Goal: Task Accomplishment & Management: Use online tool/utility

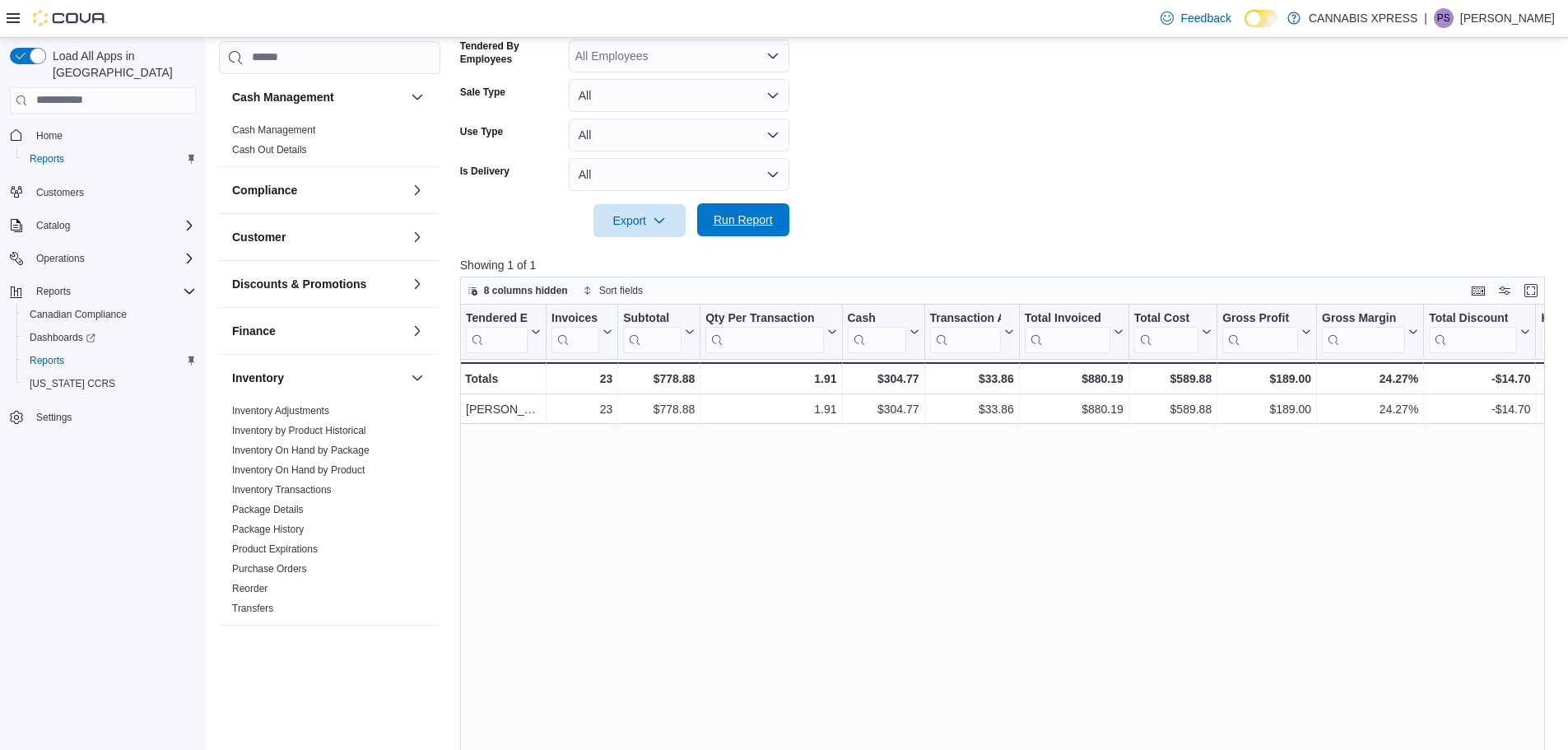
scroll to position [494, 0]
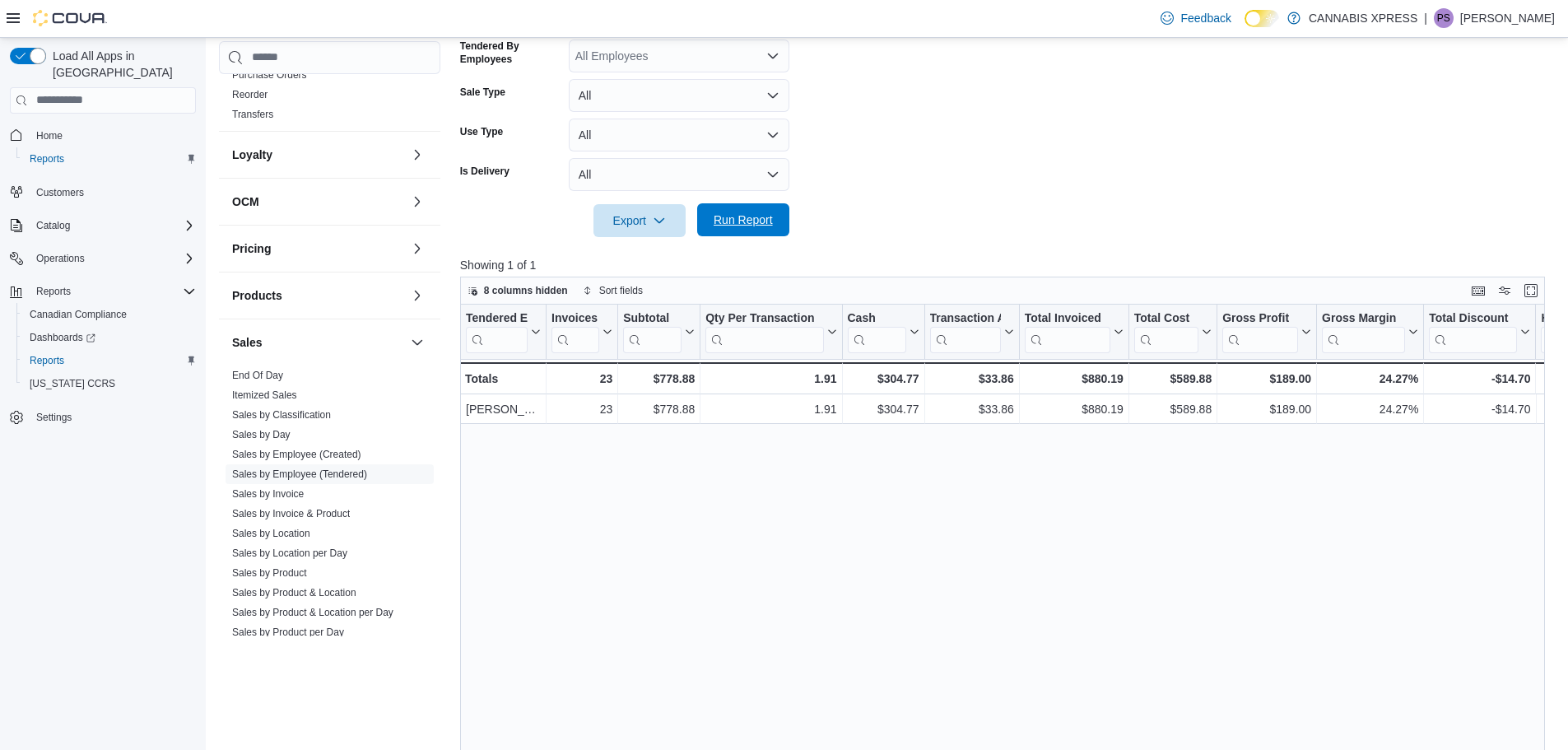
click at [758, 216] on span "Run Report" at bounding box center [743, 219] width 60 height 16
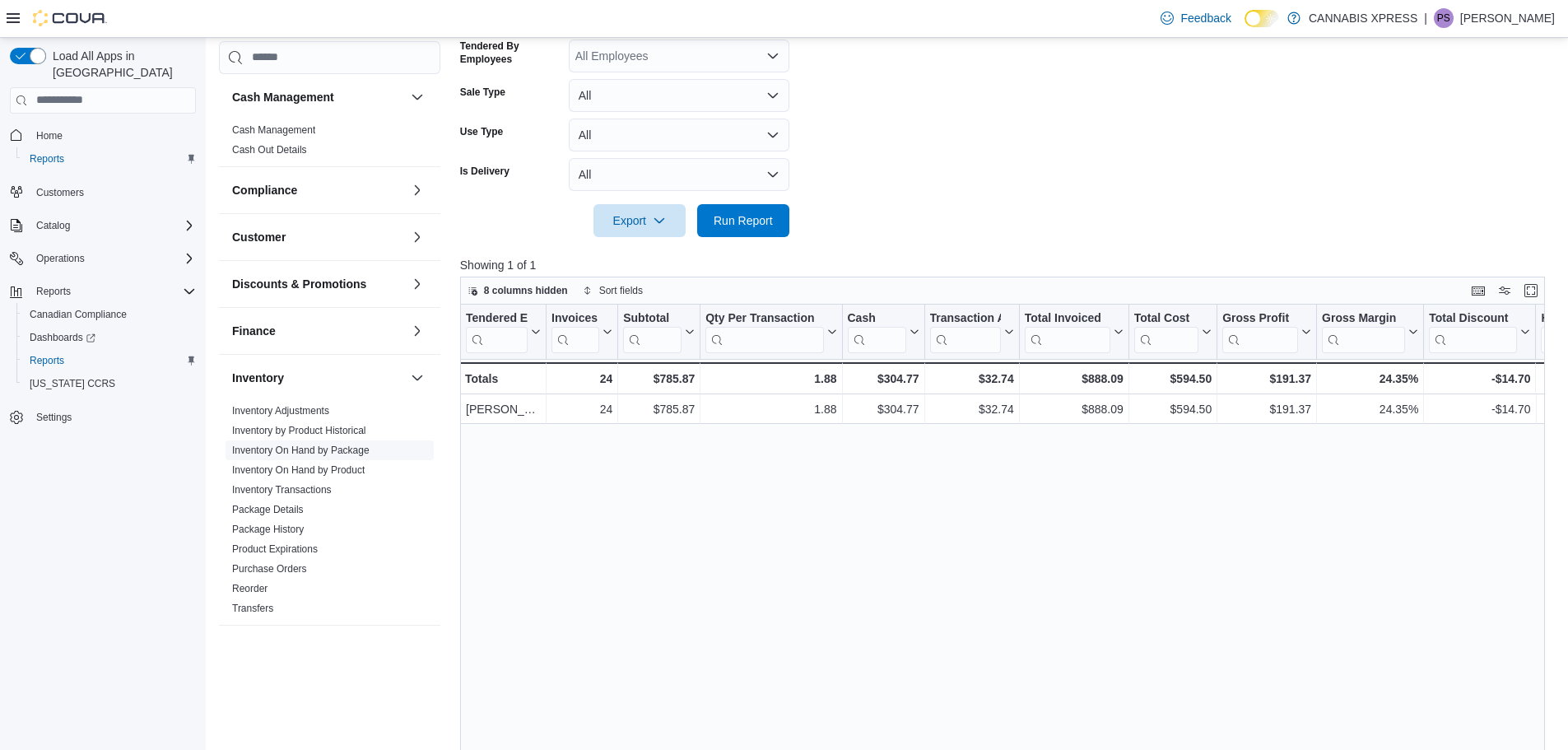
click at [328, 454] on link "Inventory On Hand by Package" at bounding box center [300, 450] width 137 height 11
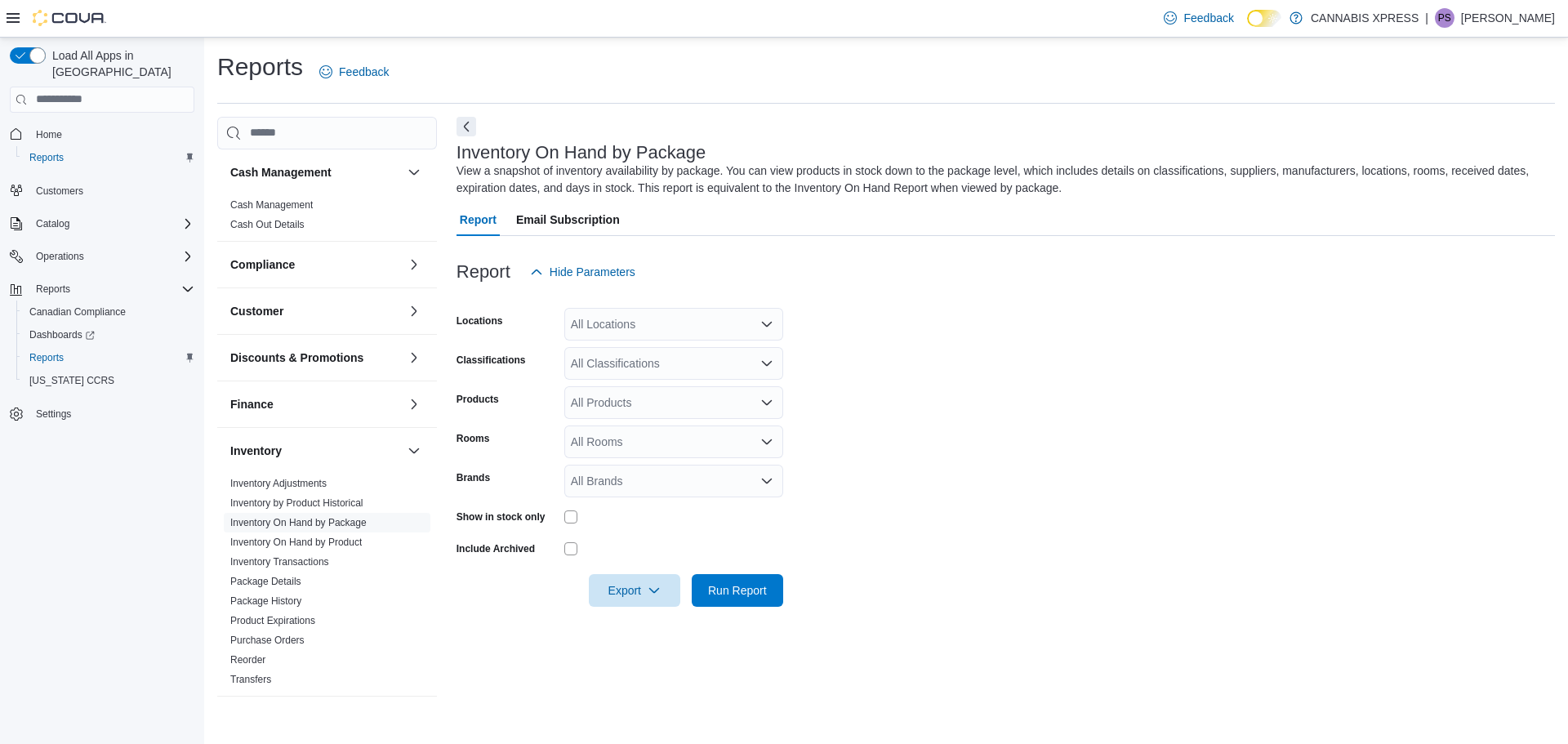
click at [768, 323] on icon "Open list of options" at bounding box center [767, 325] width 13 height 13
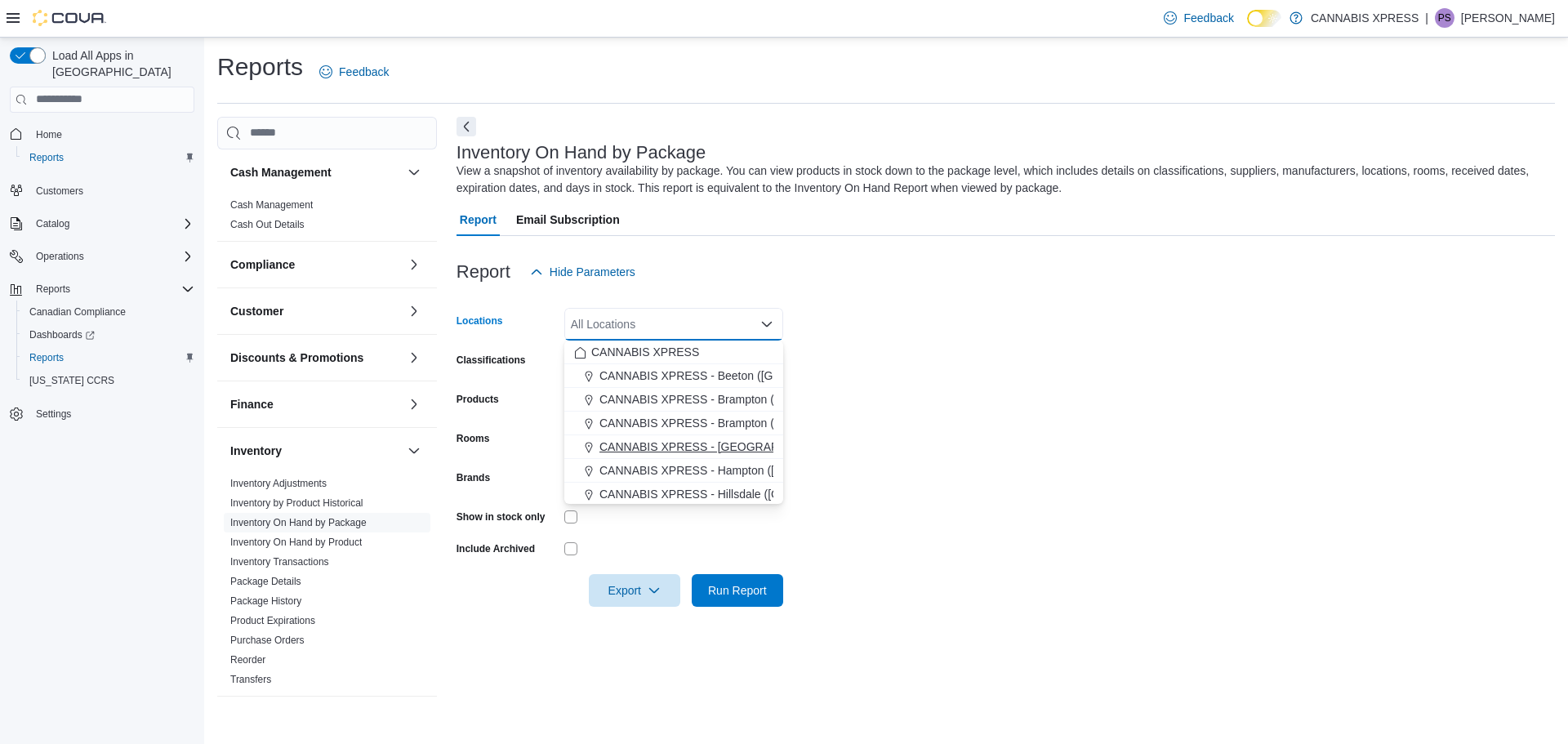
scroll to position [245, 0]
click at [705, 397] on span "CANNABIS XPRESS - Uxbridge ([GEOGRAPHIC_DATA])" at bounding box center [746, 390] width 294 height 16
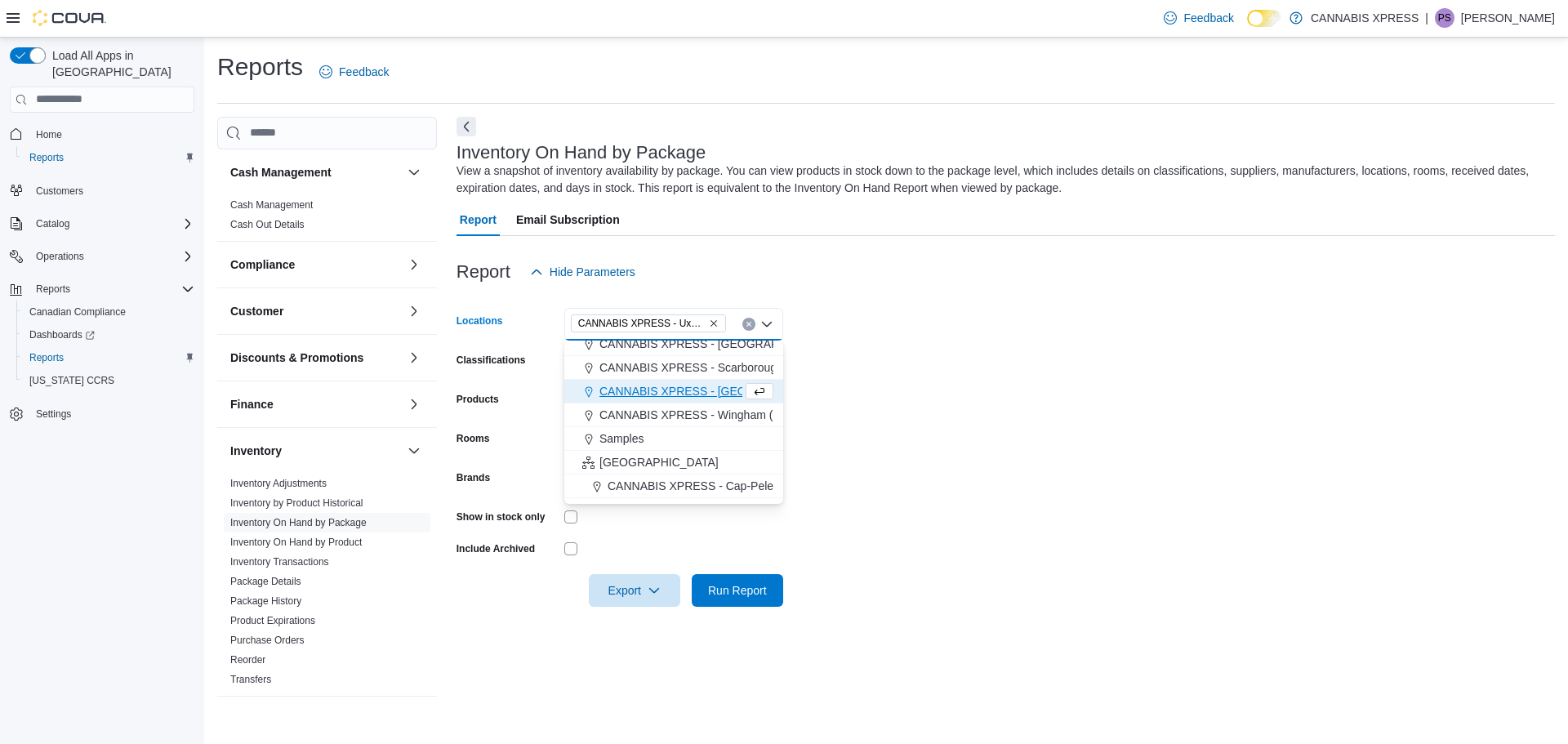
click at [1030, 489] on form "Locations CANNABIS XPRESS - [GEOGRAPHIC_DATA] ([GEOGRAPHIC_DATA]) Combo box. Se…" at bounding box center [1006, 447] width 1099 height 318
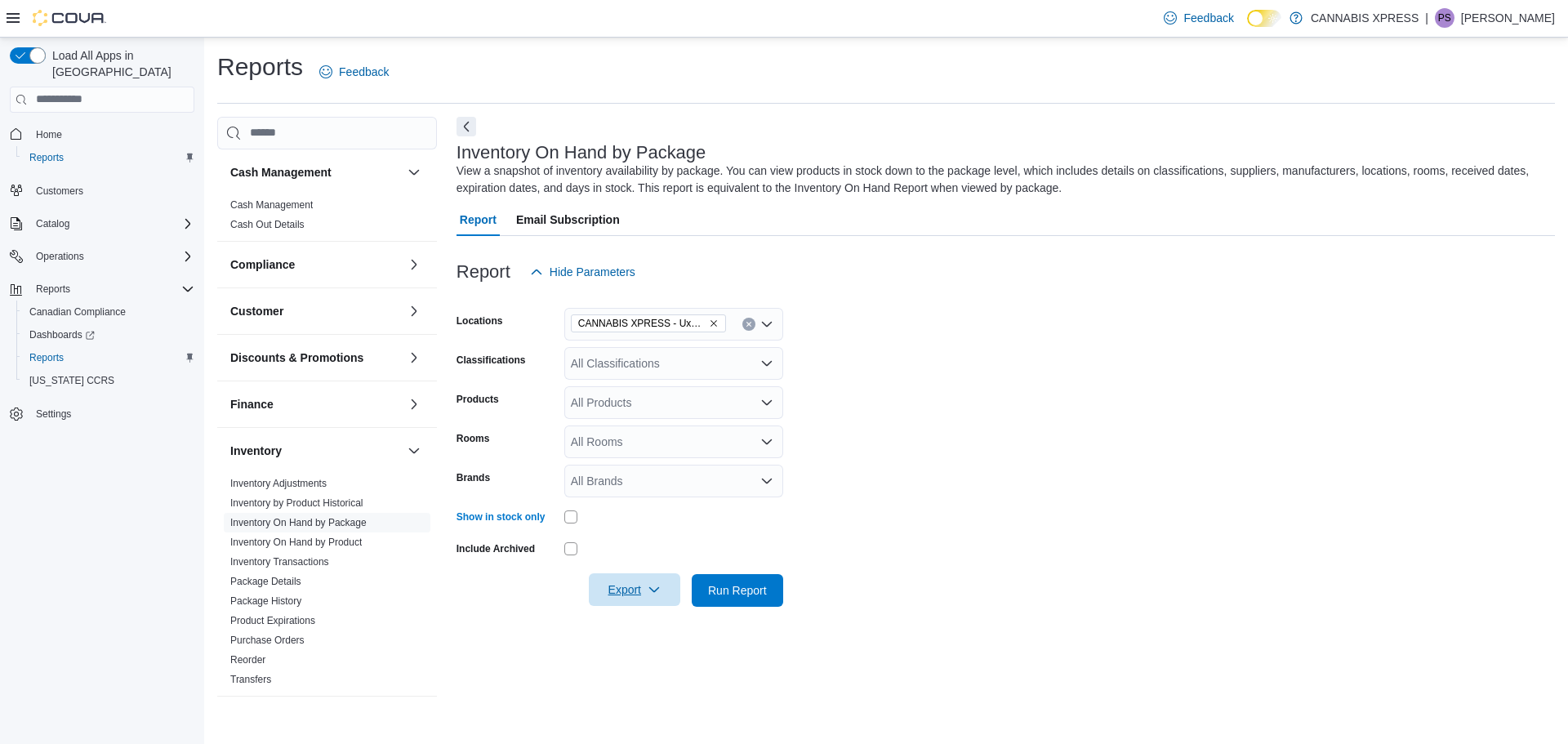
click at [654, 594] on icon "button" at bounding box center [654, 589] width 13 height 13
click at [647, 626] on span "Export to Excel" at bounding box center [637, 623] width 73 height 13
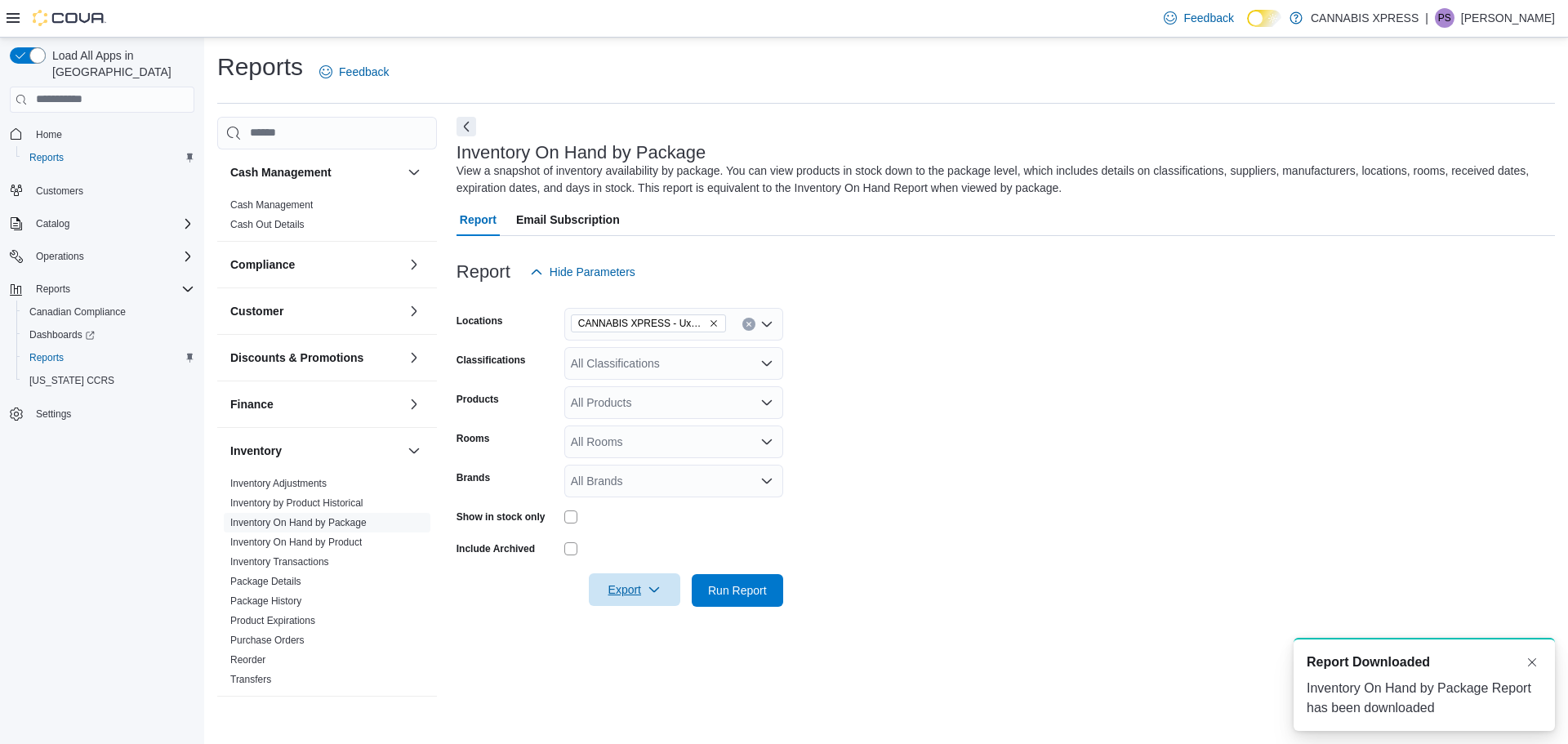
scroll to position [0, 0]
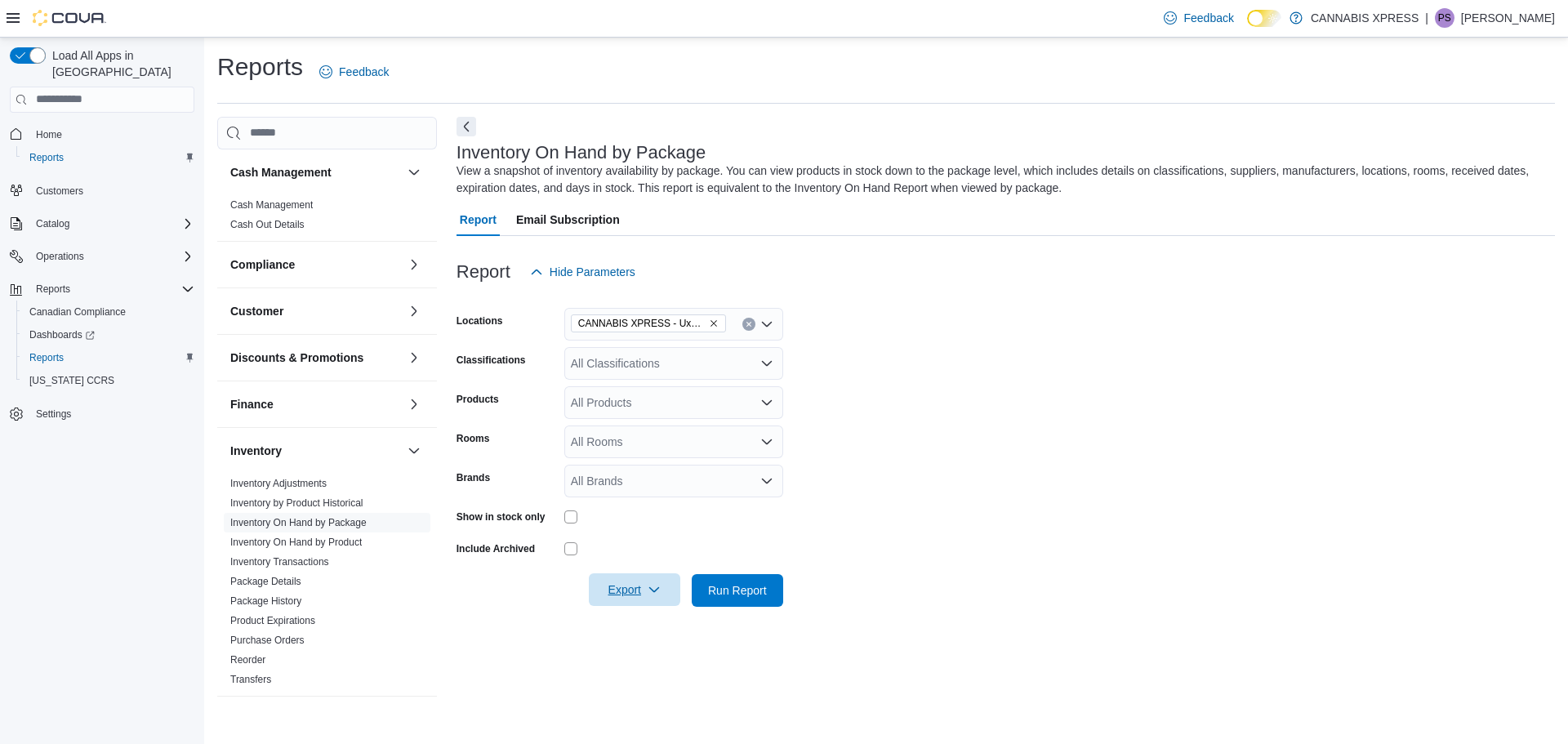
drag, startPoint x: 656, startPoint y: 587, endPoint x: 646, endPoint y: 605, distance: 20.6
click at [656, 588] on icon "button" at bounding box center [654, 589] width 13 height 13
click at [636, 632] on button "Export to Excel" at bounding box center [636, 623] width 93 height 33
drag, startPoint x: 754, startPoint y: 588, endPoint x: 875, endPoint y: 458, distance: 177.6
click at [754, 588] on span "Run Report" at bounding box center [738, 590] width 59 height 16
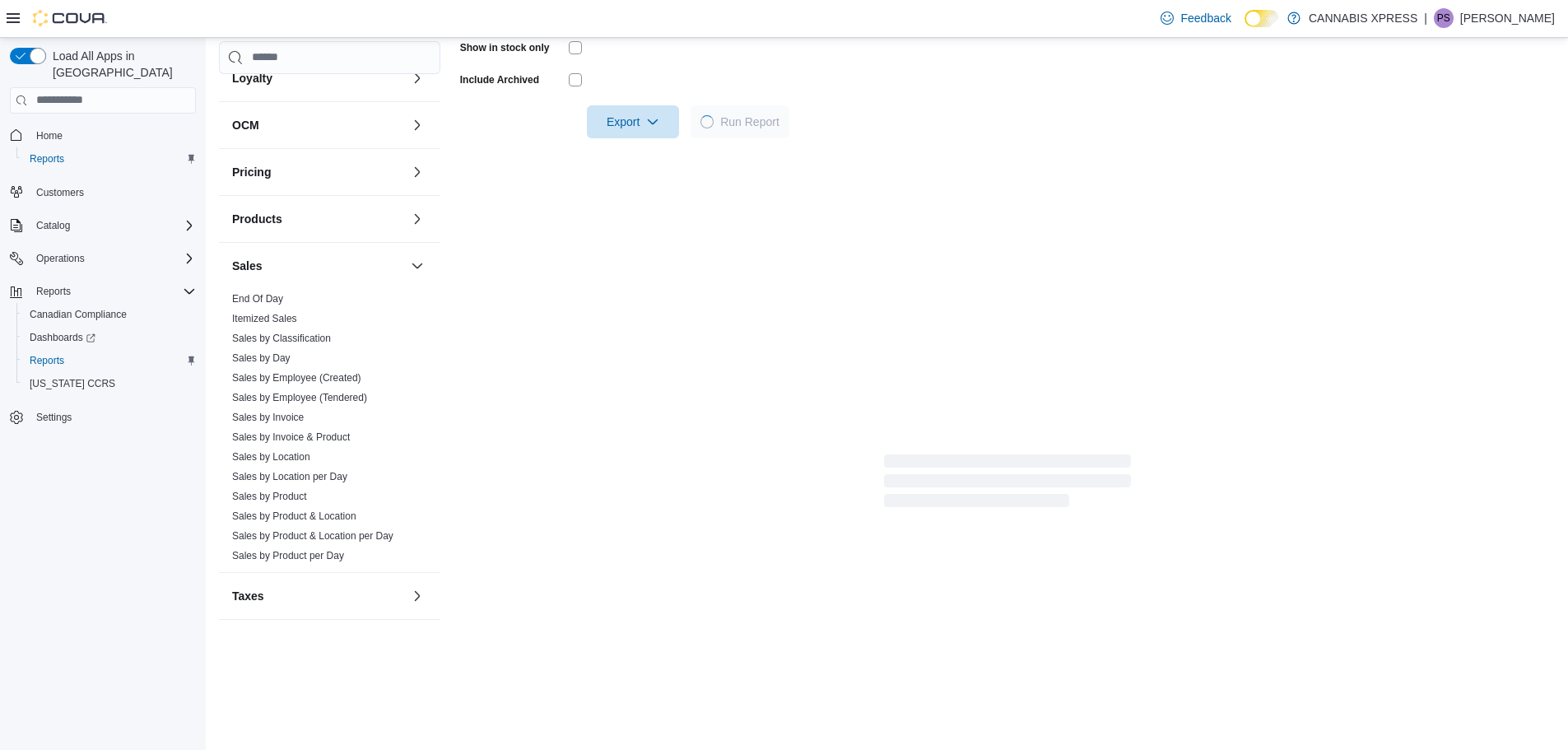
scroll to position [494, 0]
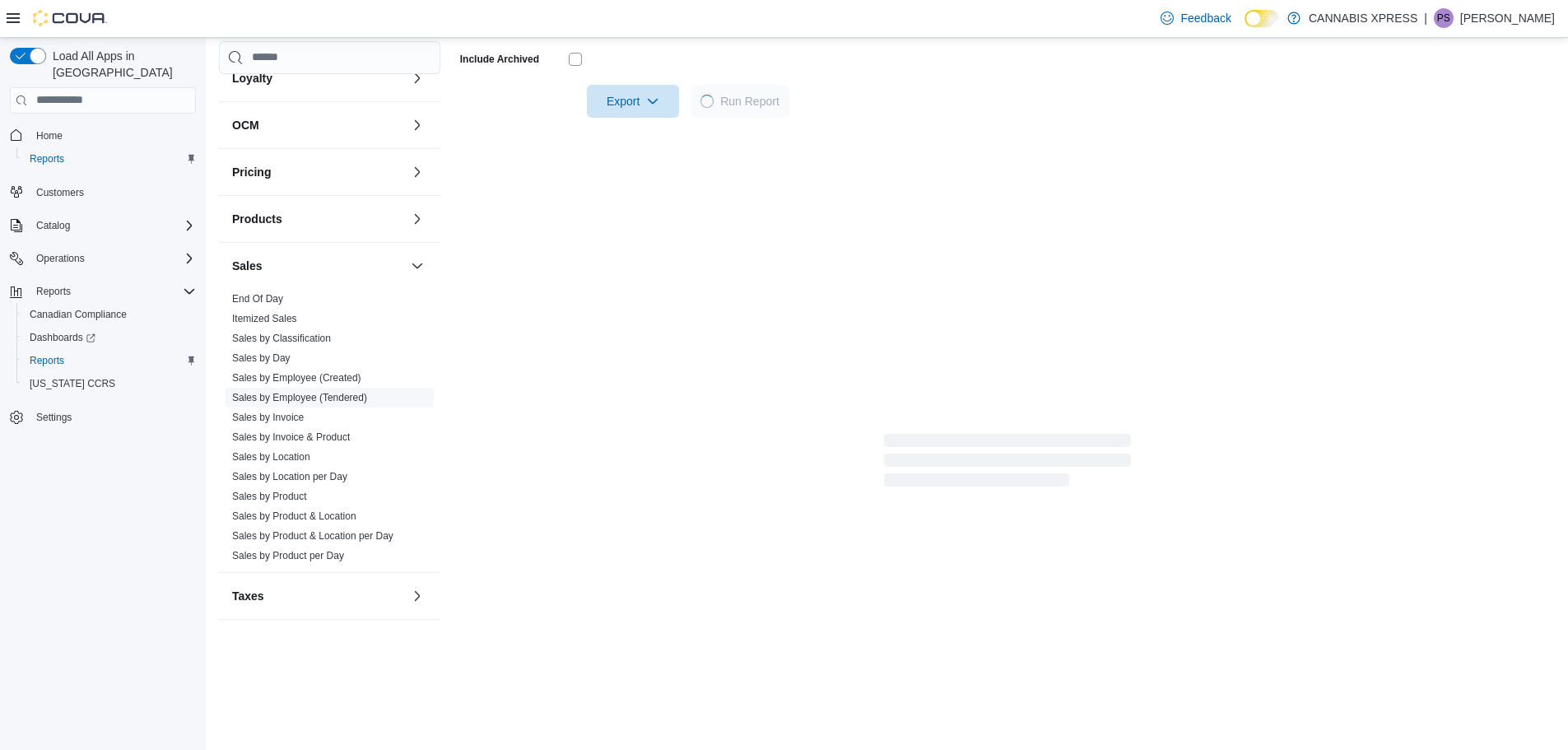
click at [321, 402] on link "Sales by Employee (Tendered)" at bounding box center [299, 397] width 135 height 11
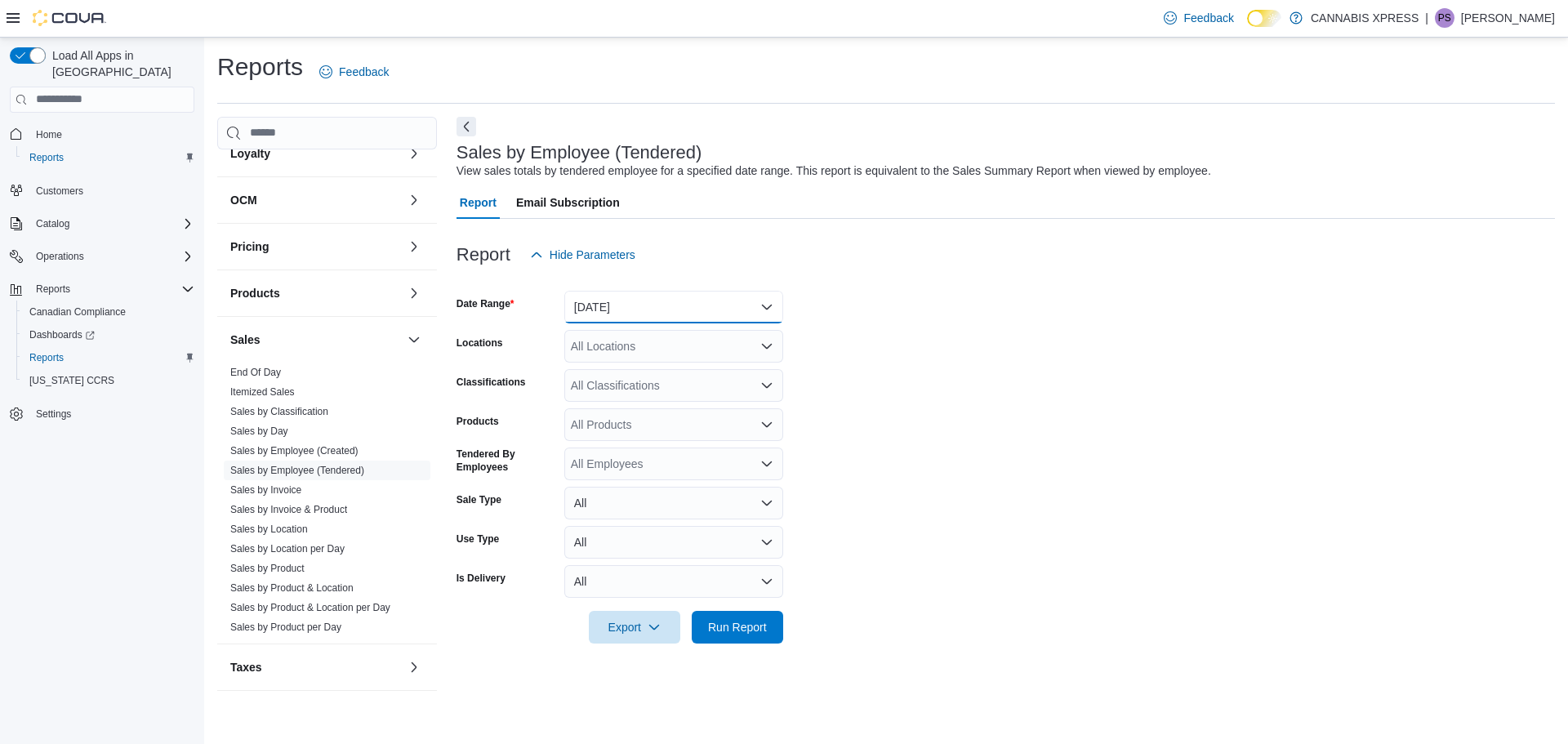
click at [778, 302] on button "[DATE]" at bounding box center [673, 307] width 219 height 33
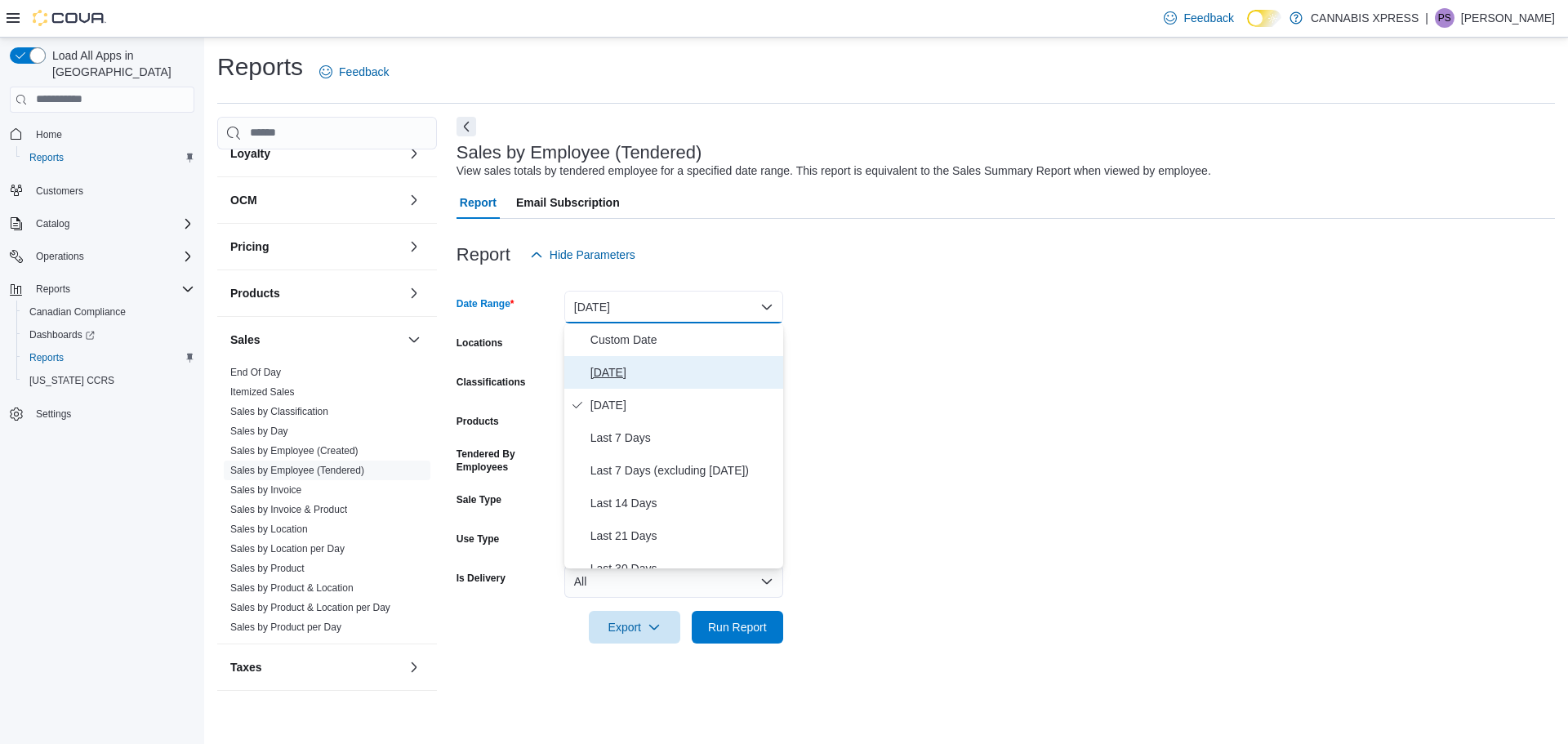
click at [623, 367] on span "[DATE]" at bounding box center [683, 372] width 186 height 20
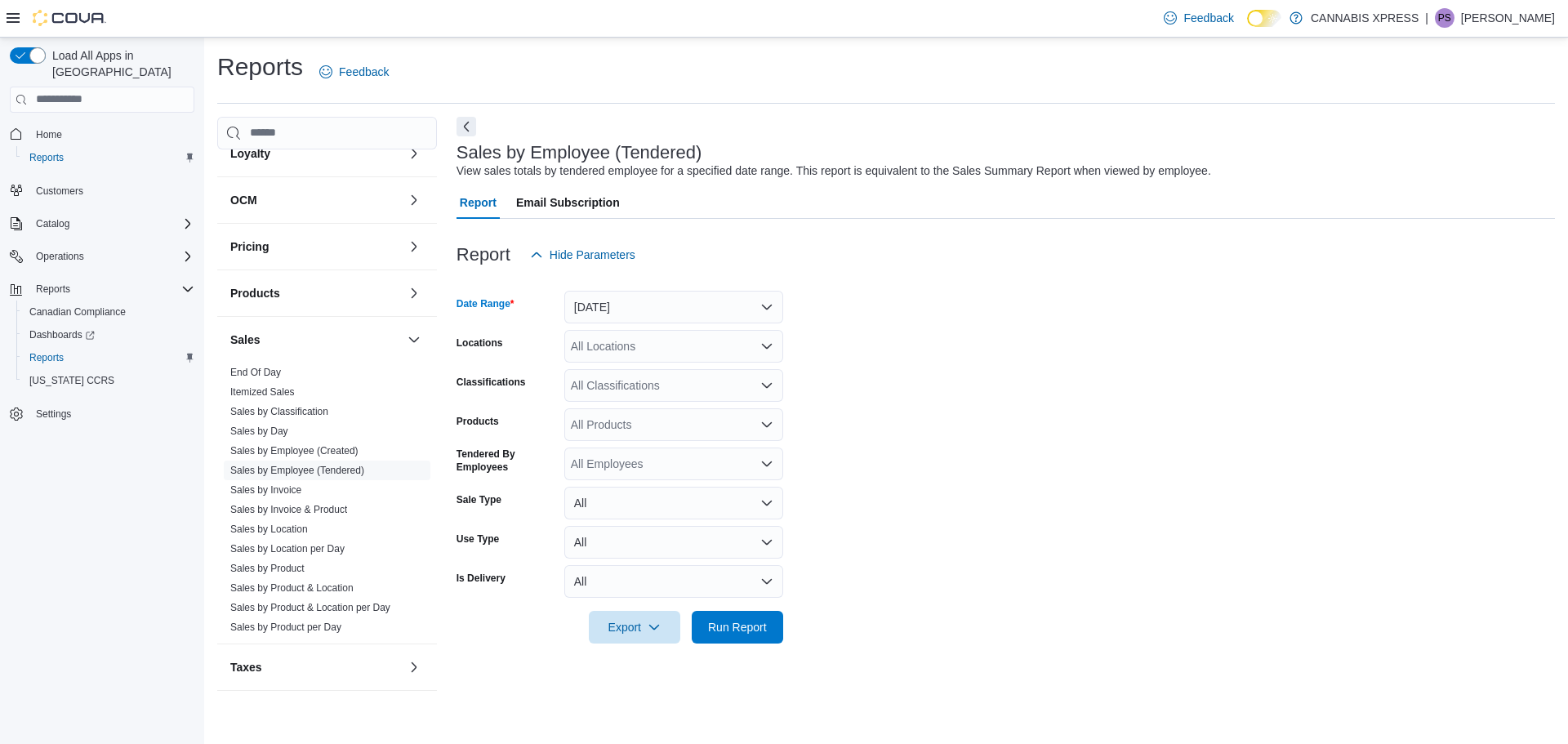
click at [767, 348] on icon "Open list of options" at bounding box center [767, 345] width 9 height 5
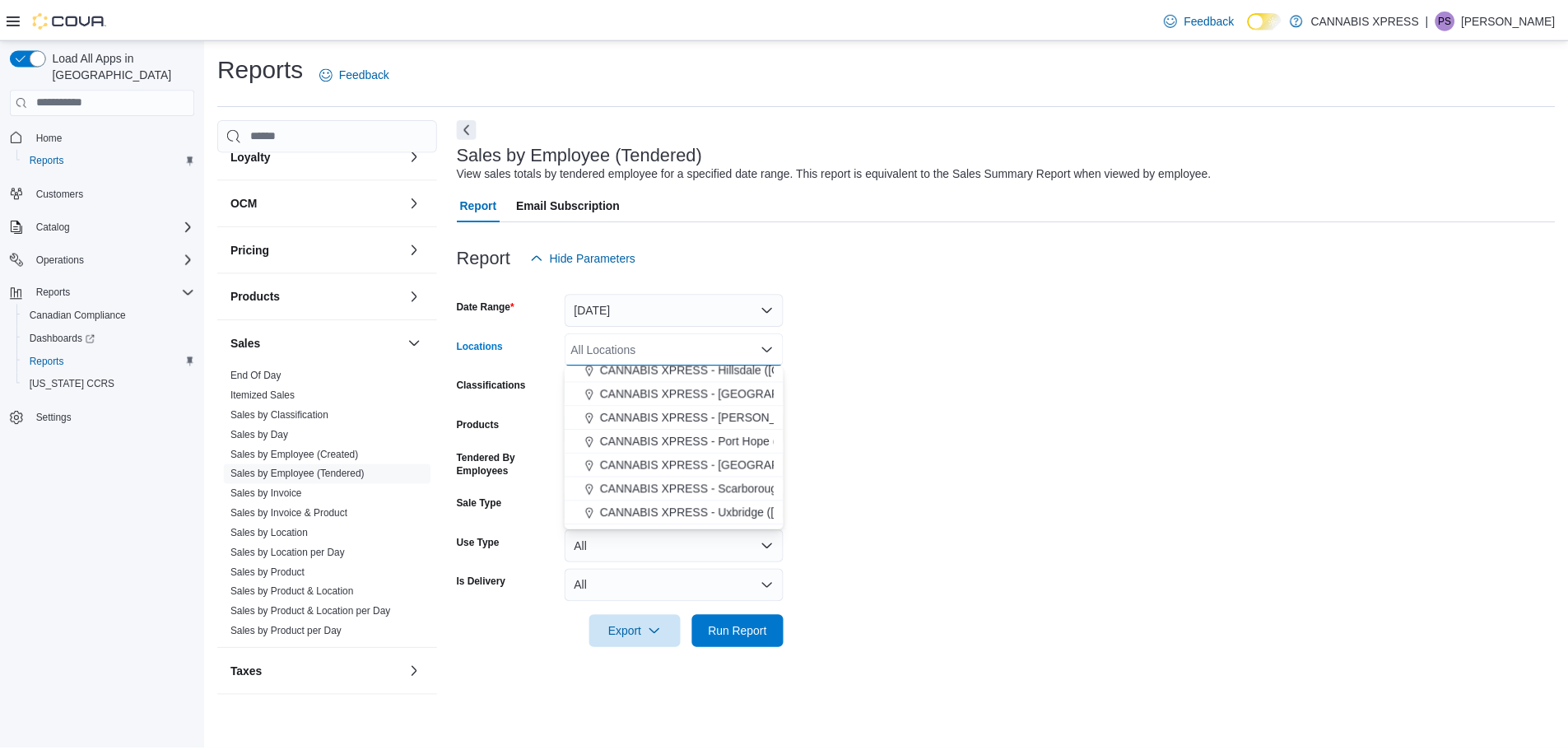
scroll to position [165, 0]
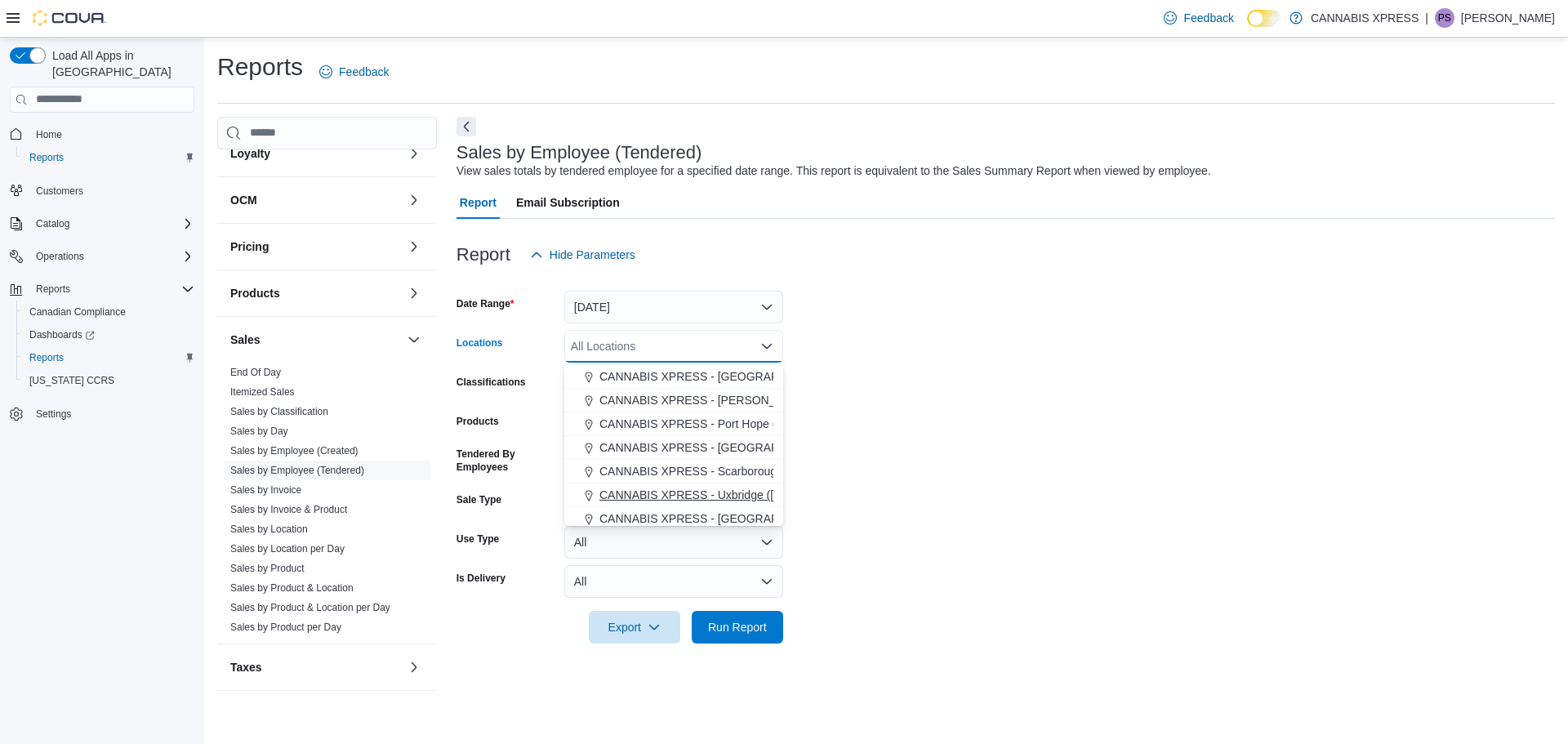
click at [729, 498] on span "CANNABIS XPRESS - Uxbridge ([GEOGRAPHIC_DATA])" at bounding box center [746, 494] width 294 height 16
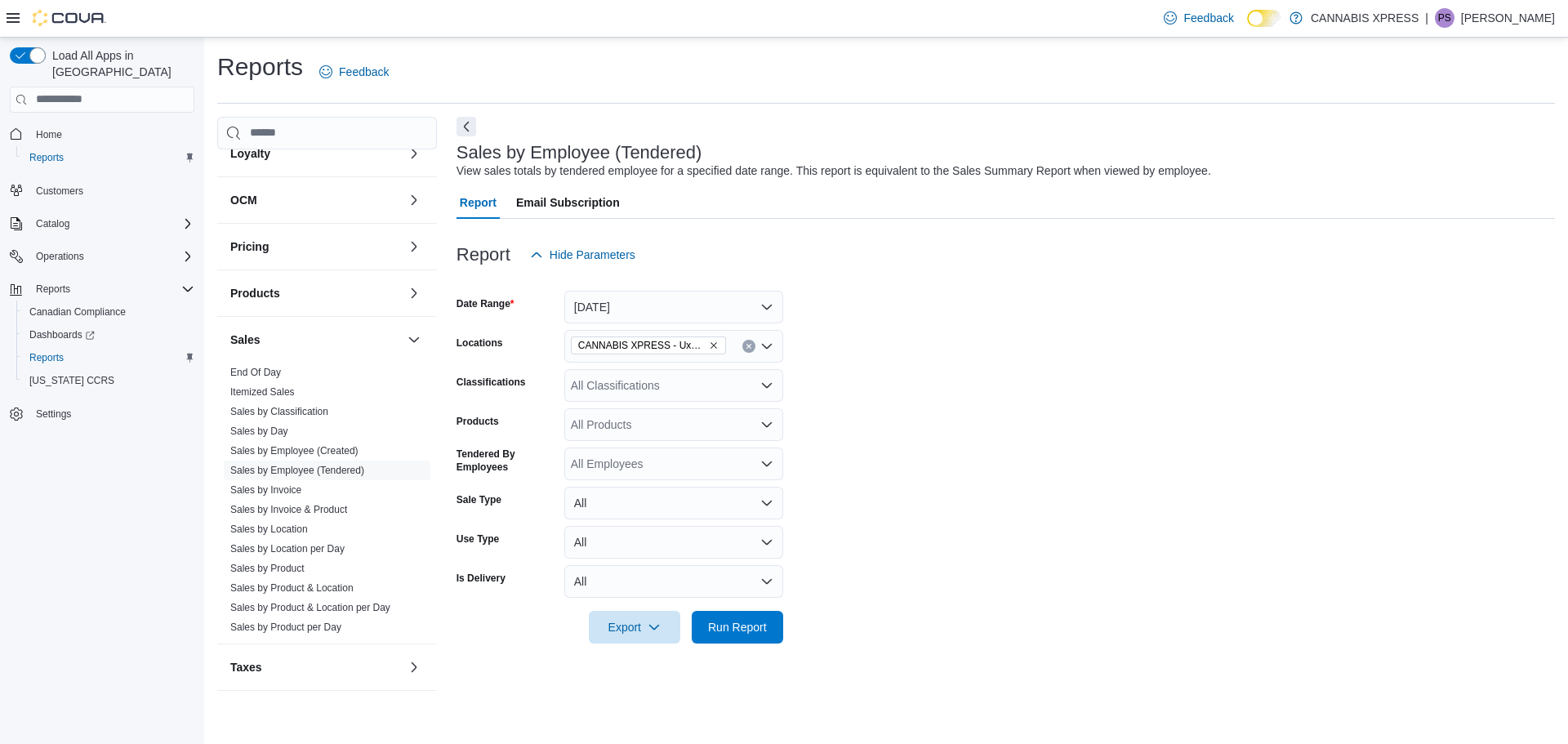
click at [860, 484] on form "Date Range [DATE] Locations CANNABIS XPRESS - [GEOGRAPHIC_DATA] (Reach Street) …" at bounding box center [1006, 457] width 1099 height 372
click at [741, 628] on span "Run Report" at bounding box center [738, 626] width 59 height 16
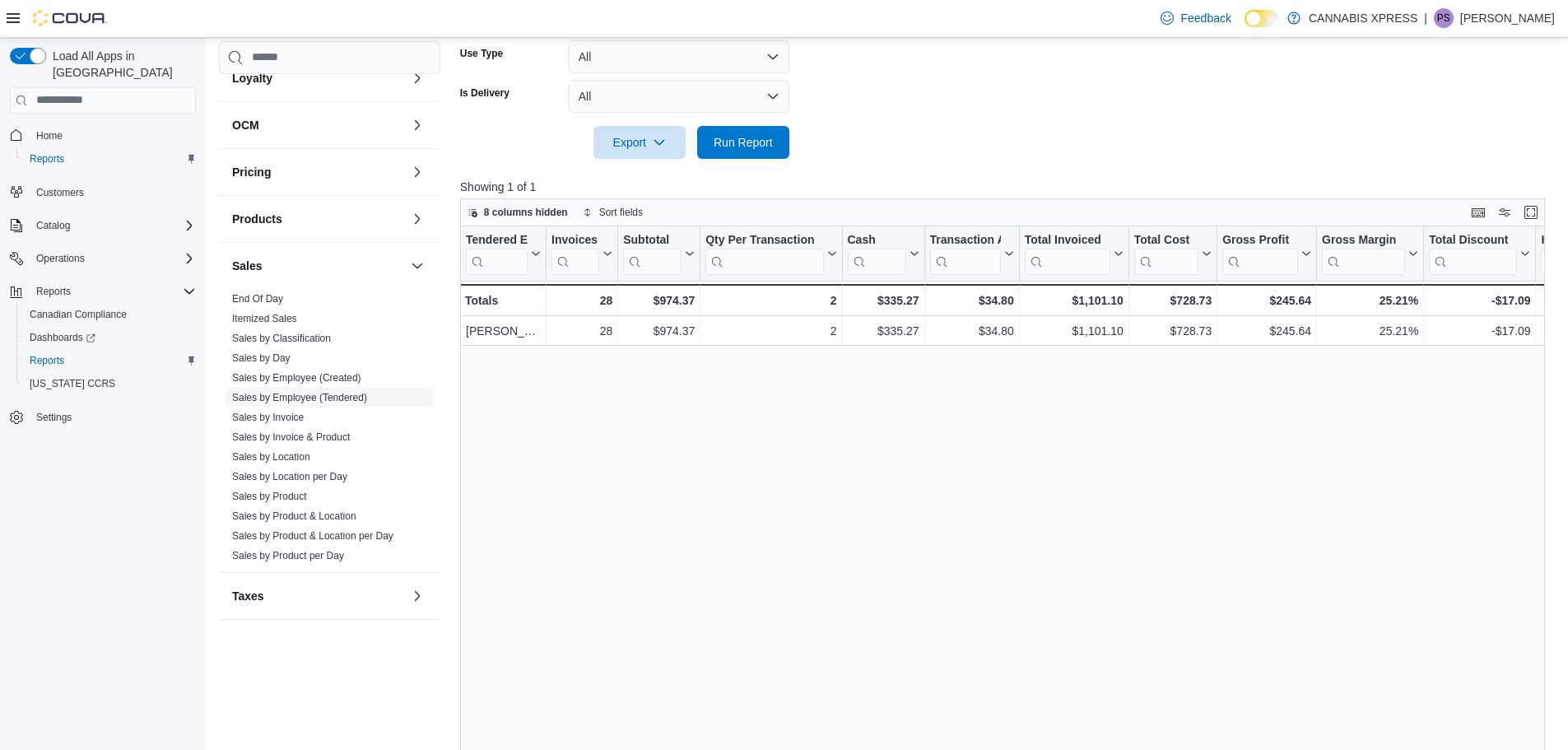
scroll to position [494, 0]
